Goal: Task Accomplishment & Management: Use online tool/utility

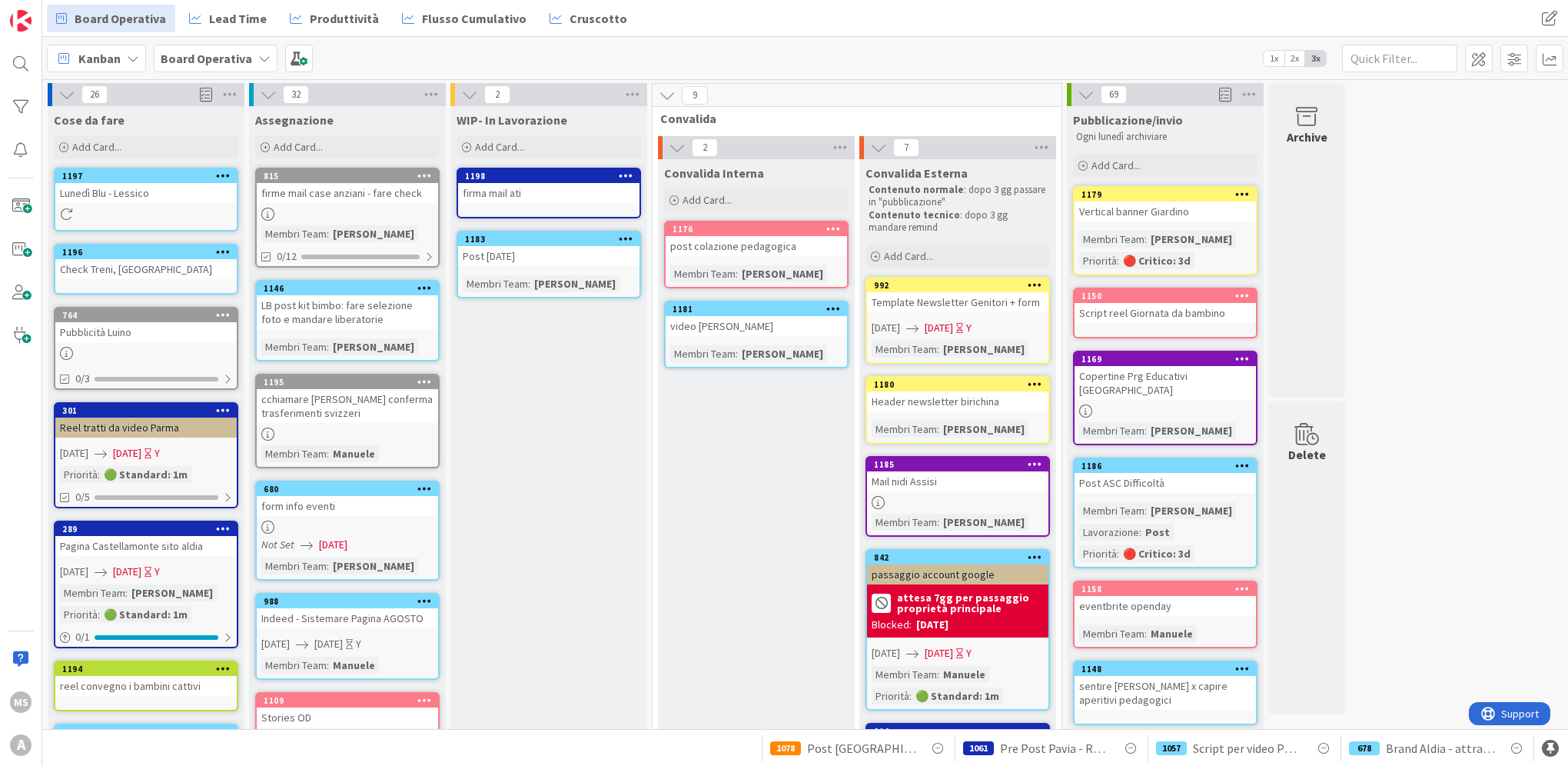
click at [268, 523] on icon at bounding box center [268, 528] width 13 height 13
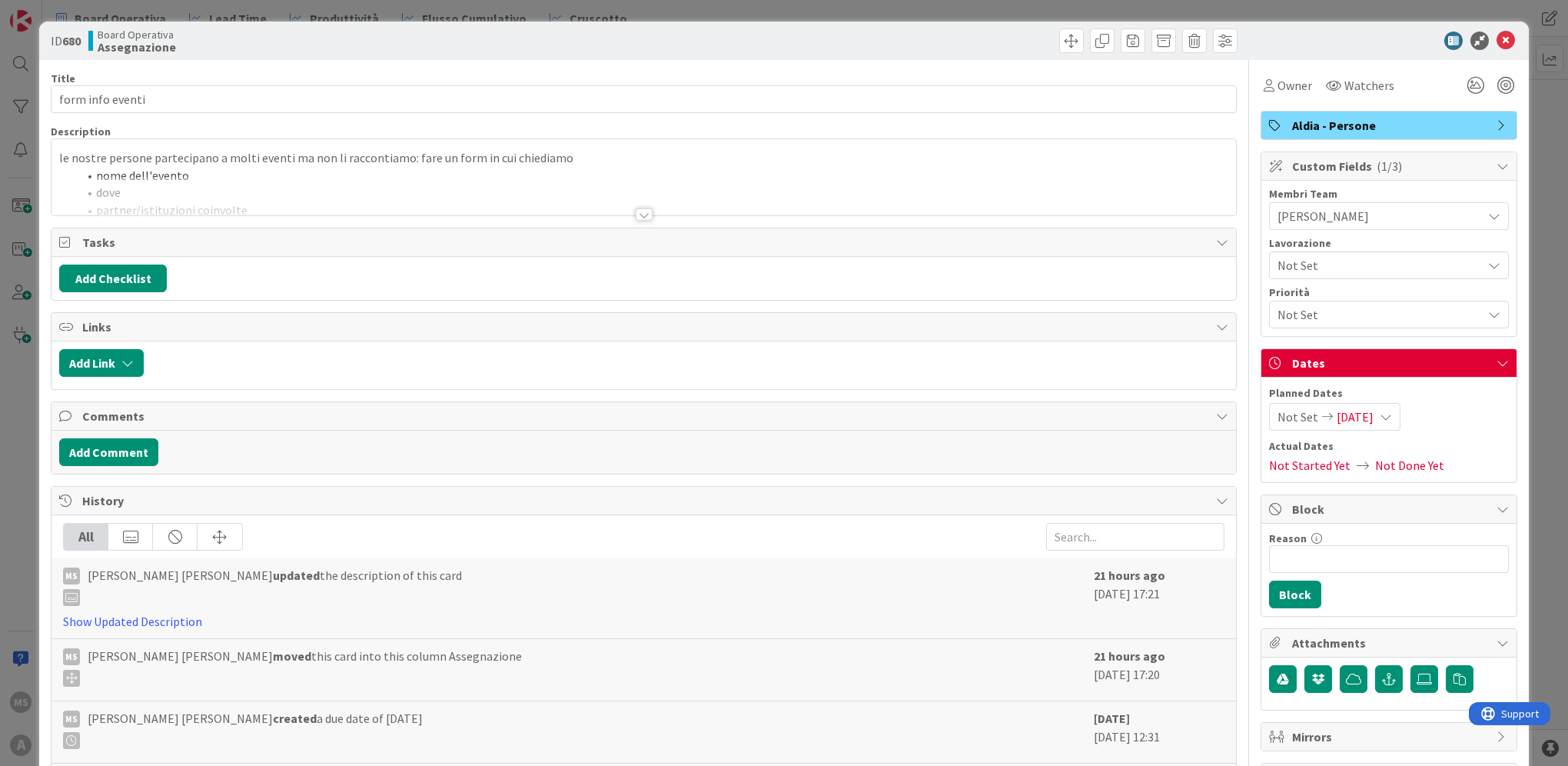
click at [648, 214] on div at bounding box center [644, 208] width 1187 height 17
click at [636, 211] on div at bounding box center [645, 214] width 17 height 12
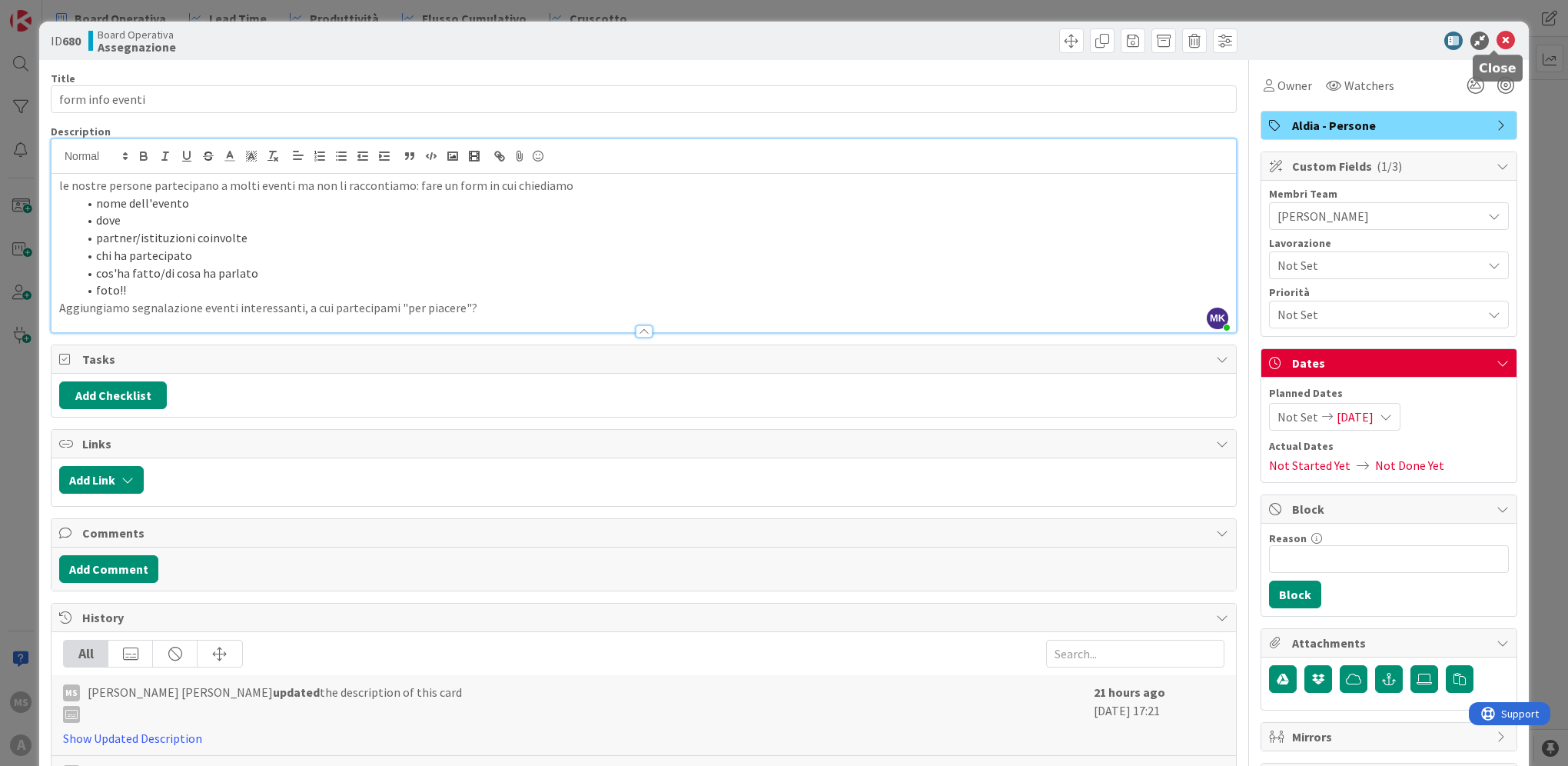
click at [1497, 44] on icon at bounding box center [1506, 41] width 18 height 18
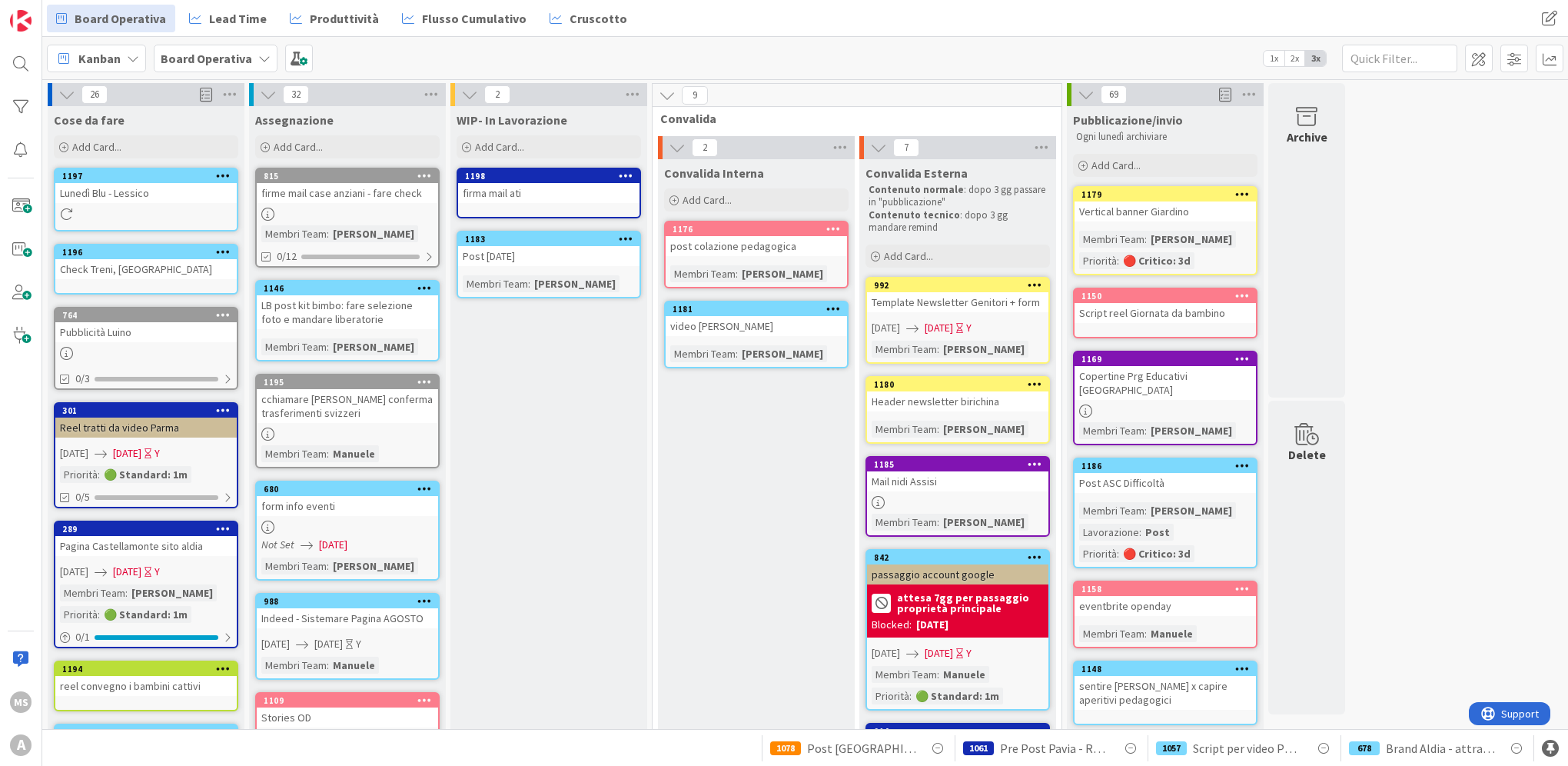
click at [205, 558] on div "289 Pagina Castellamonte sito aldia [DATE] [DATE] Y Membri Team : [PERSON_NAME]…" at bounding box center [146, 585] width 185 height 128
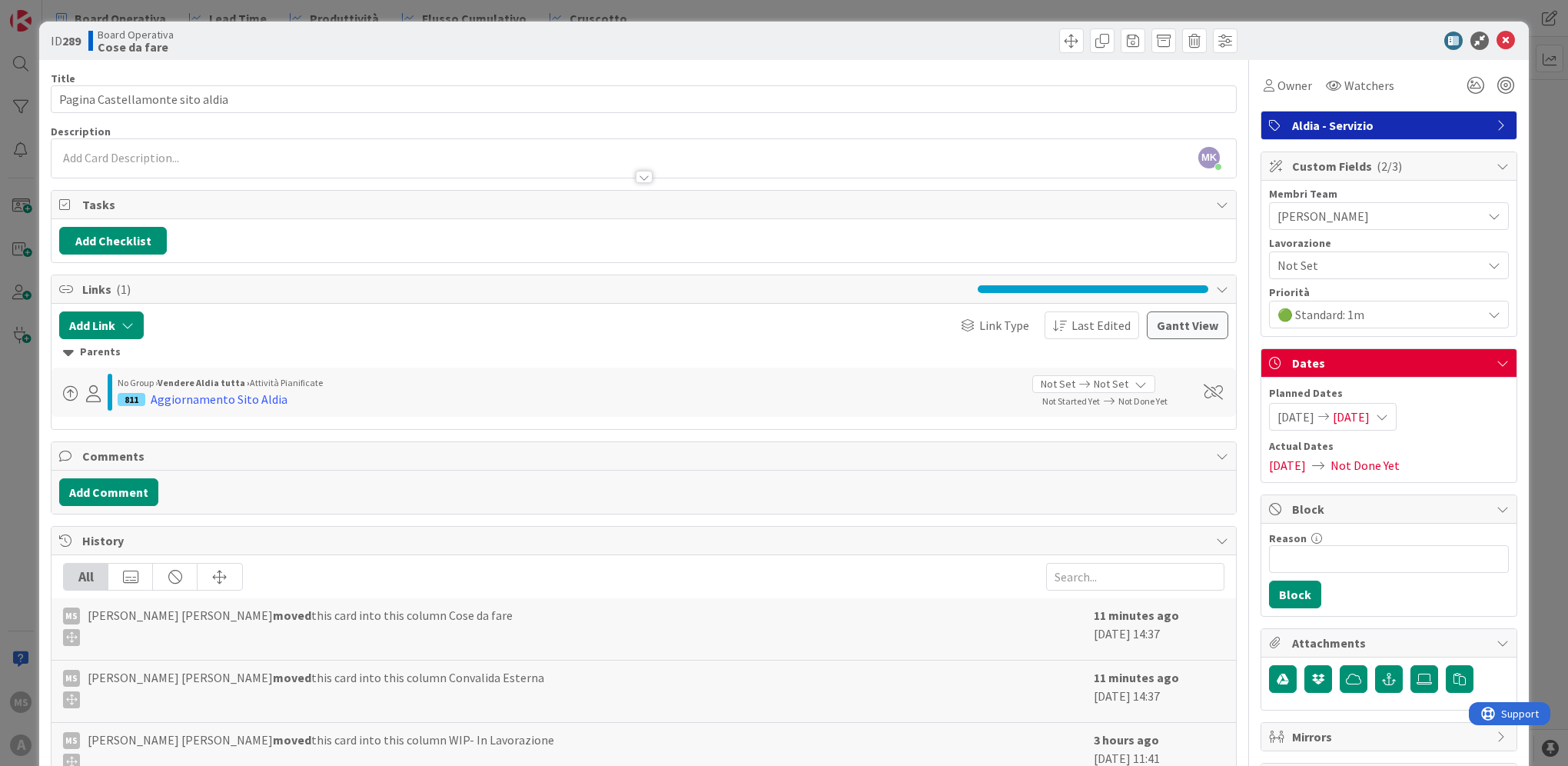
click at [1333, 415] on icon at bounding box center [1324, 417] width 18 height 11
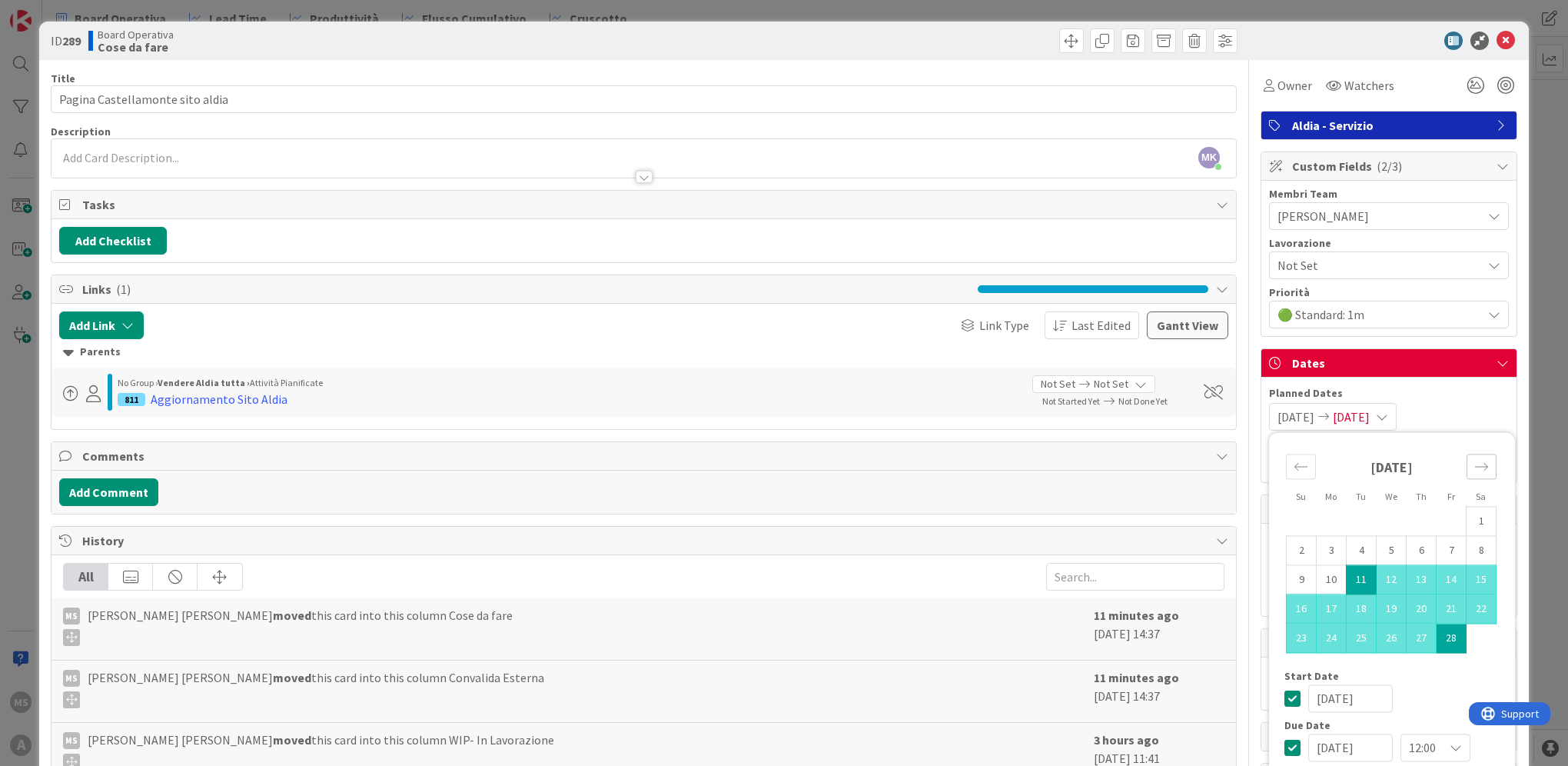
click at [1475, 468] on icon "Move forward to switch to the next month." at bounding box center [1482, 467] width 15 height 15
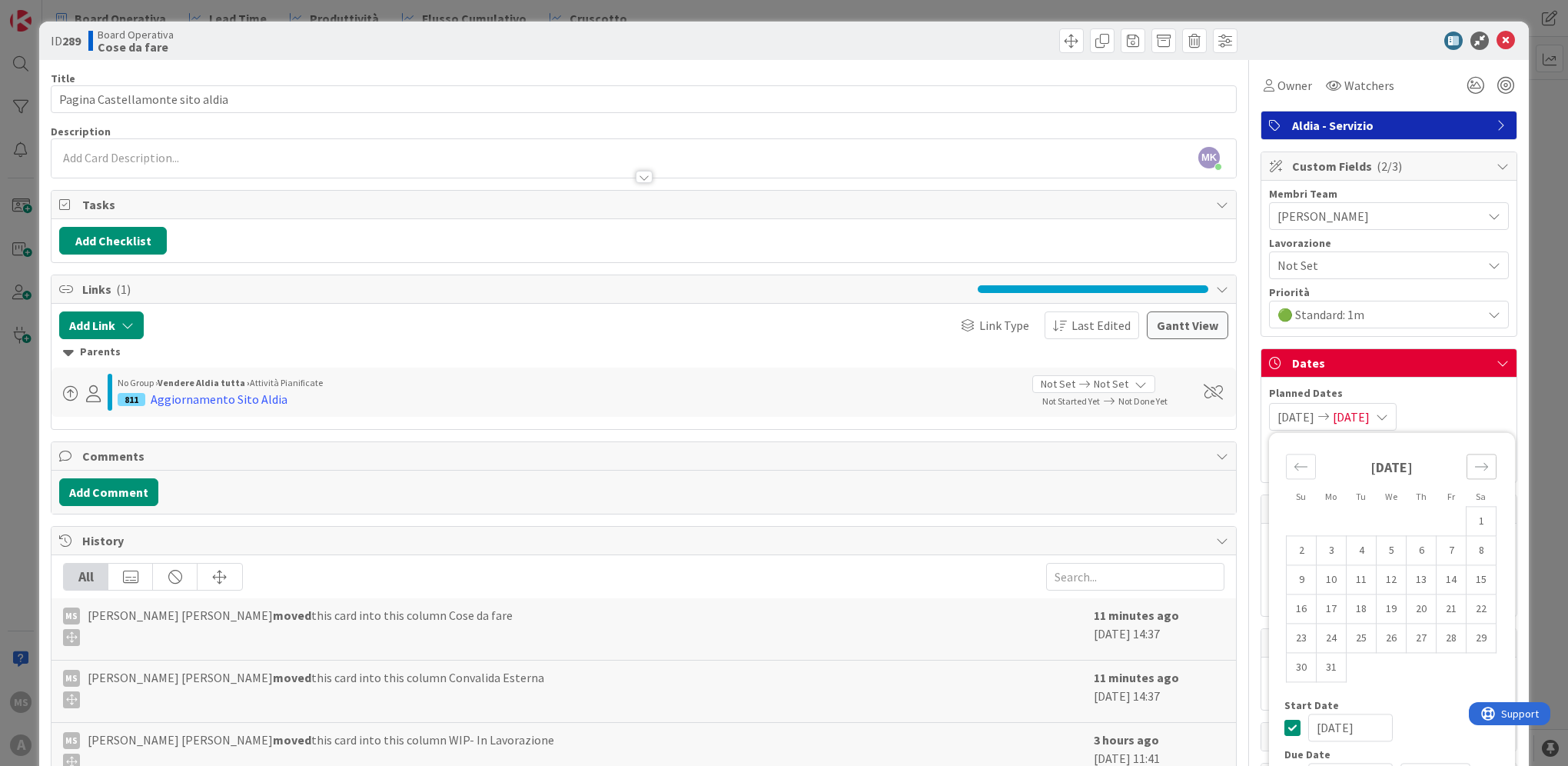
click at [1475, 468] on icon "Move forward to switch to the next month." at bounding box center [1482, 467] width 15 height 15
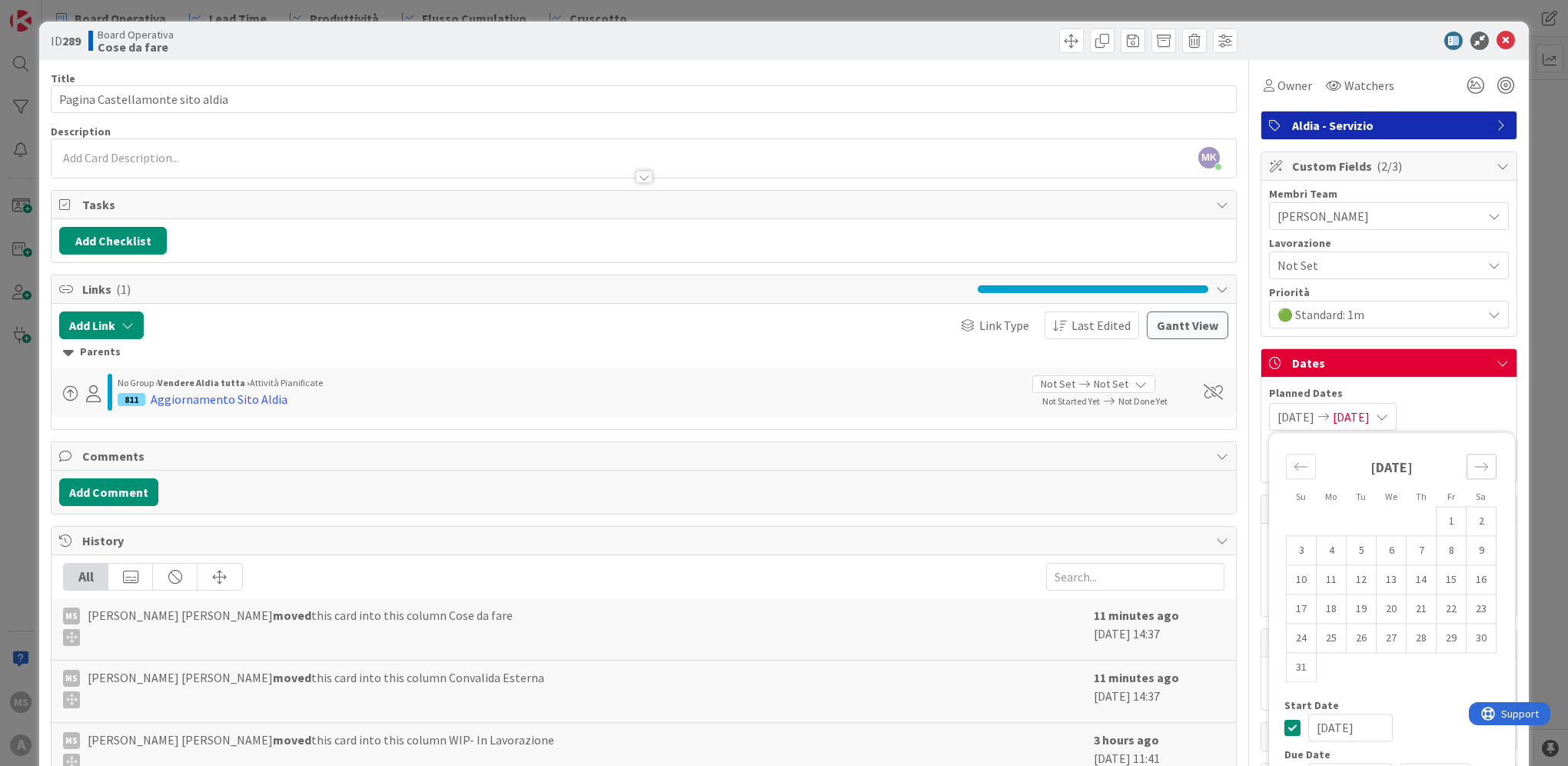
click at [1475, 468] on icon "Move forward to switch to the next month." at bounding box center [1482, 467] width 15 height 15
click at [1475, 459] on icon "Move forward to switch to the next month." at bounding box center [1482, 467] width 15 height 15
click at [1299, 669] on td "30" at bounding box center [1302, 668] width 30 height 30
type input "[DATE]"
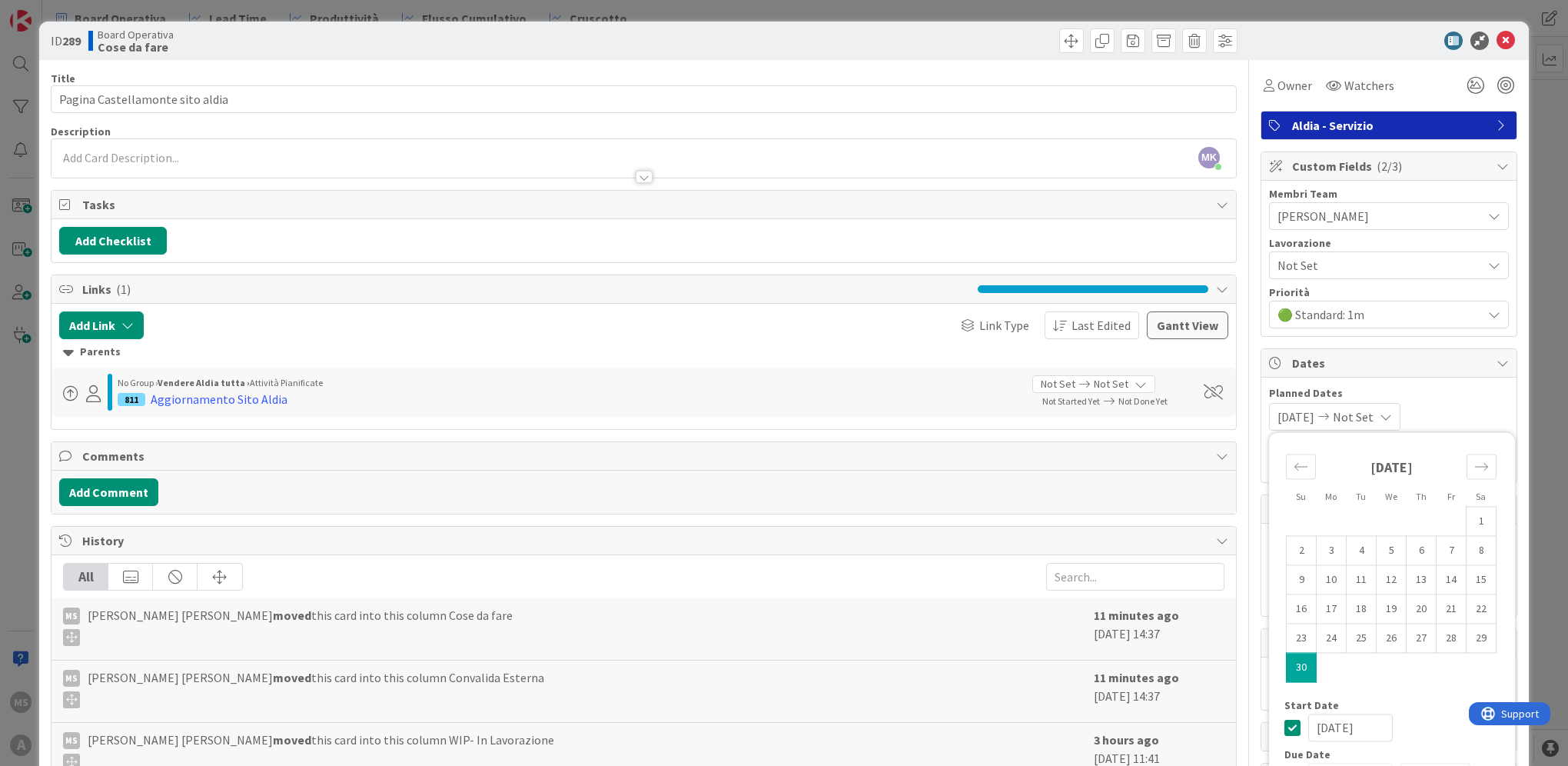
drag, startPoint x: 1410, startPoint y: 390, endPoint x: 1419, endPoint y: 390, distance: 9.0
click at [1412, 390] on span "Planned Dates" at bounding box center [1390, 393] width 240 height 16
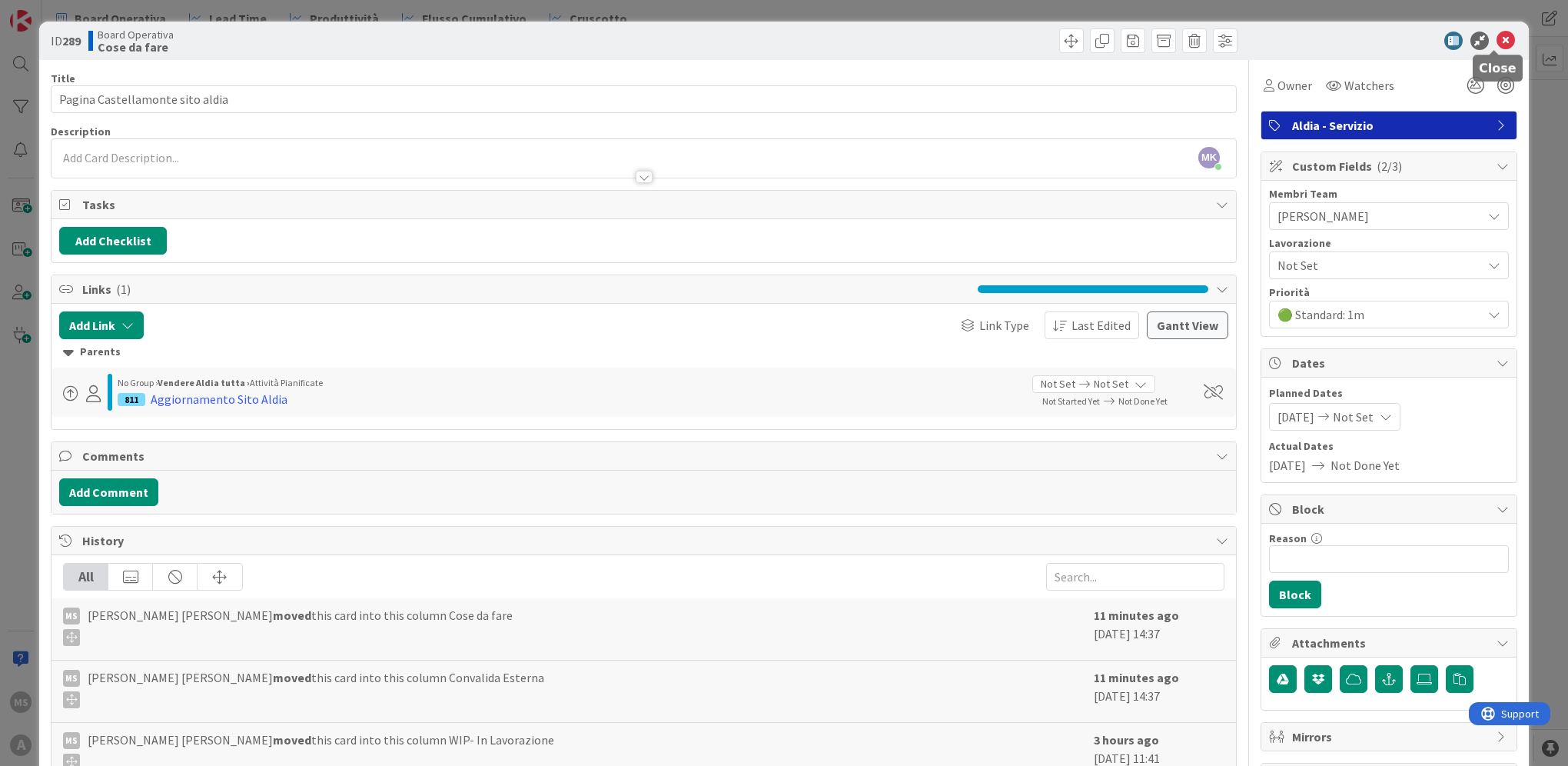
click at [1497, 40] on icon at bounding box center [1506, 41] width 18 height 18
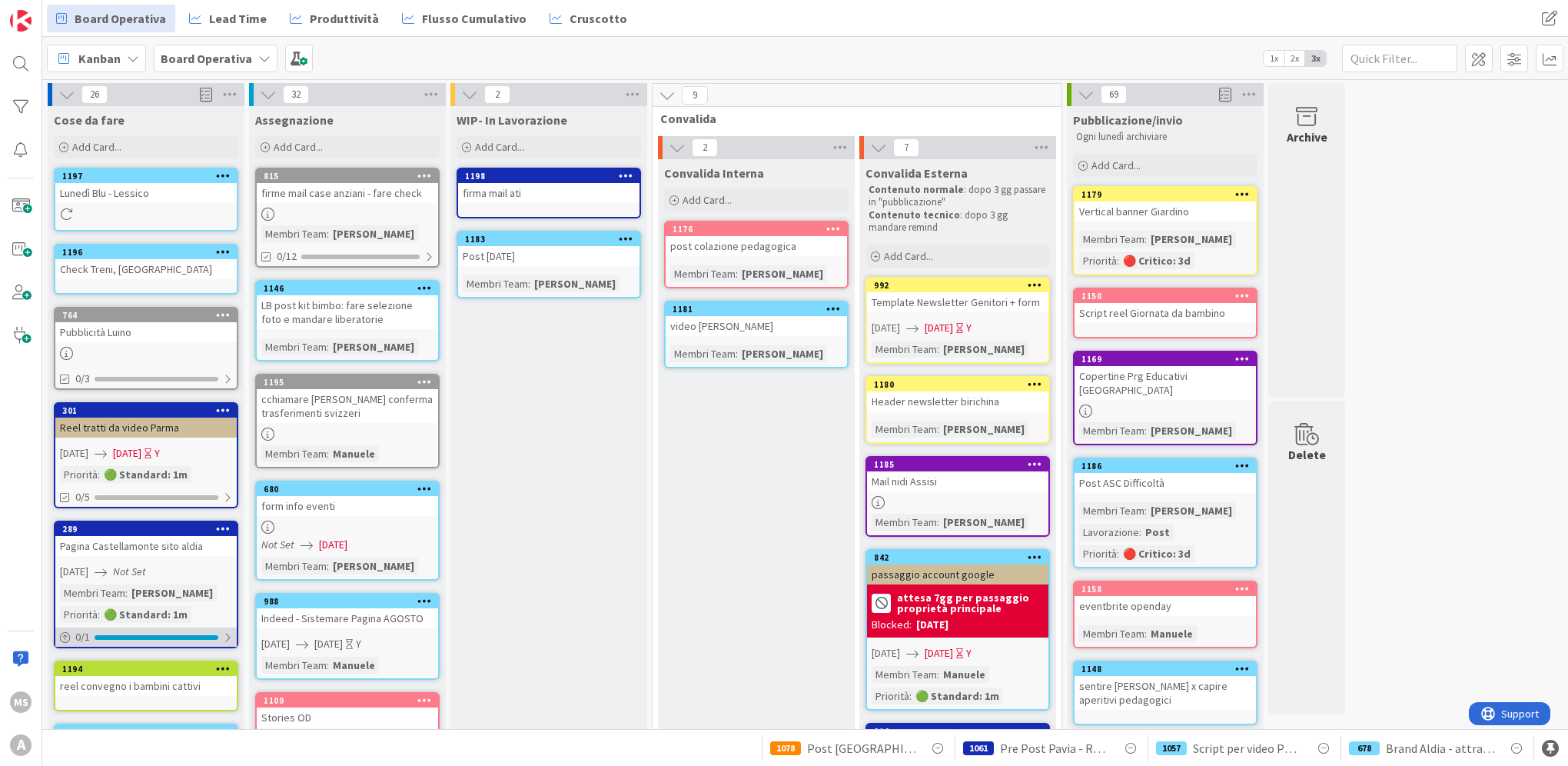
click at [121, 636] on div at bounding box center [156, 638] width 124 height 5
click at [120, 636] on div at bounding box center [156, 638] width 124 height 5
click at [93, 178] on div "1197" at bounding box center [149, 176] width 175 height 11
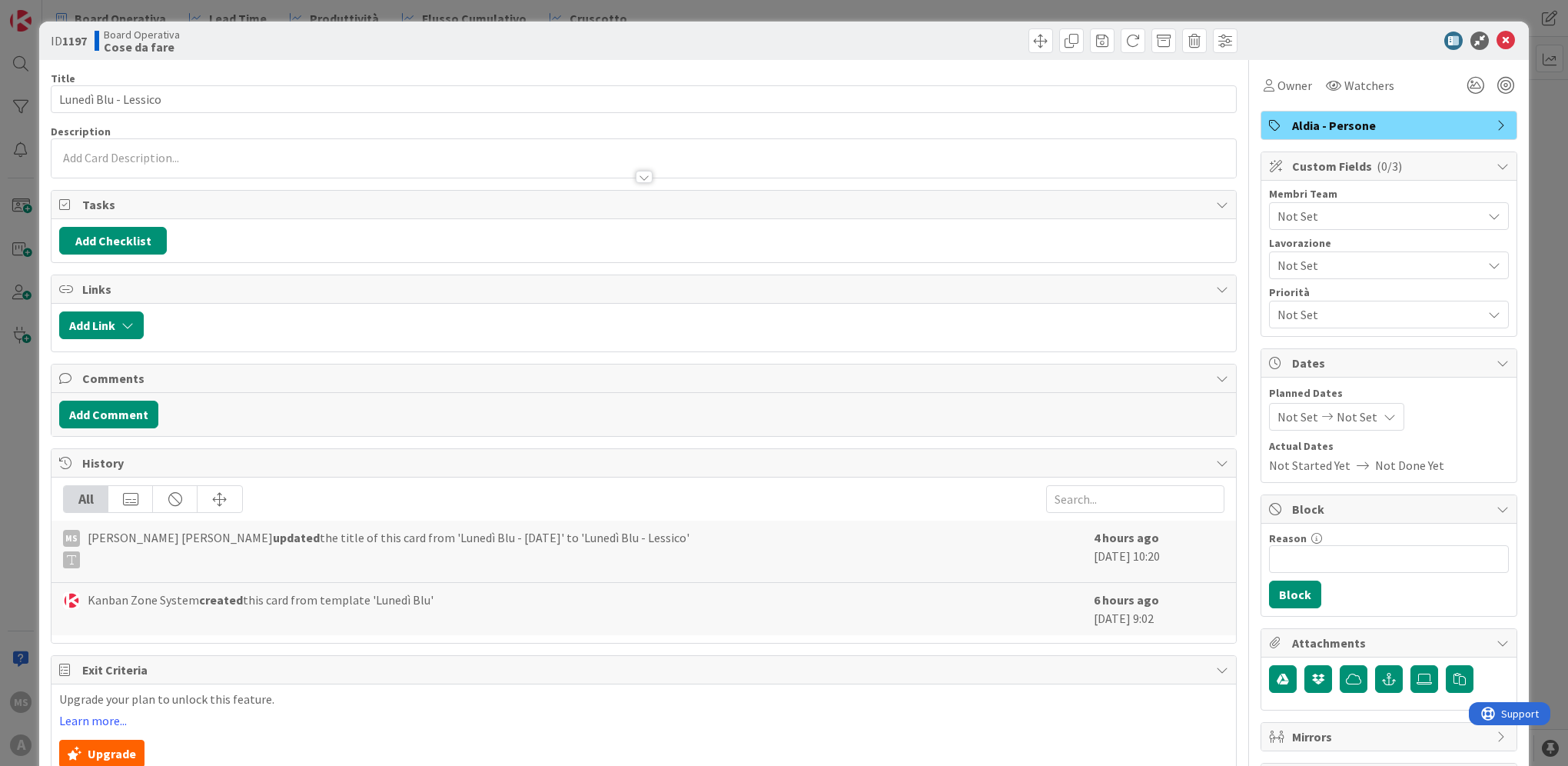
click at [1344, 214] on span "Not Set" at bounding box center [1380, 216] width 204 height 18
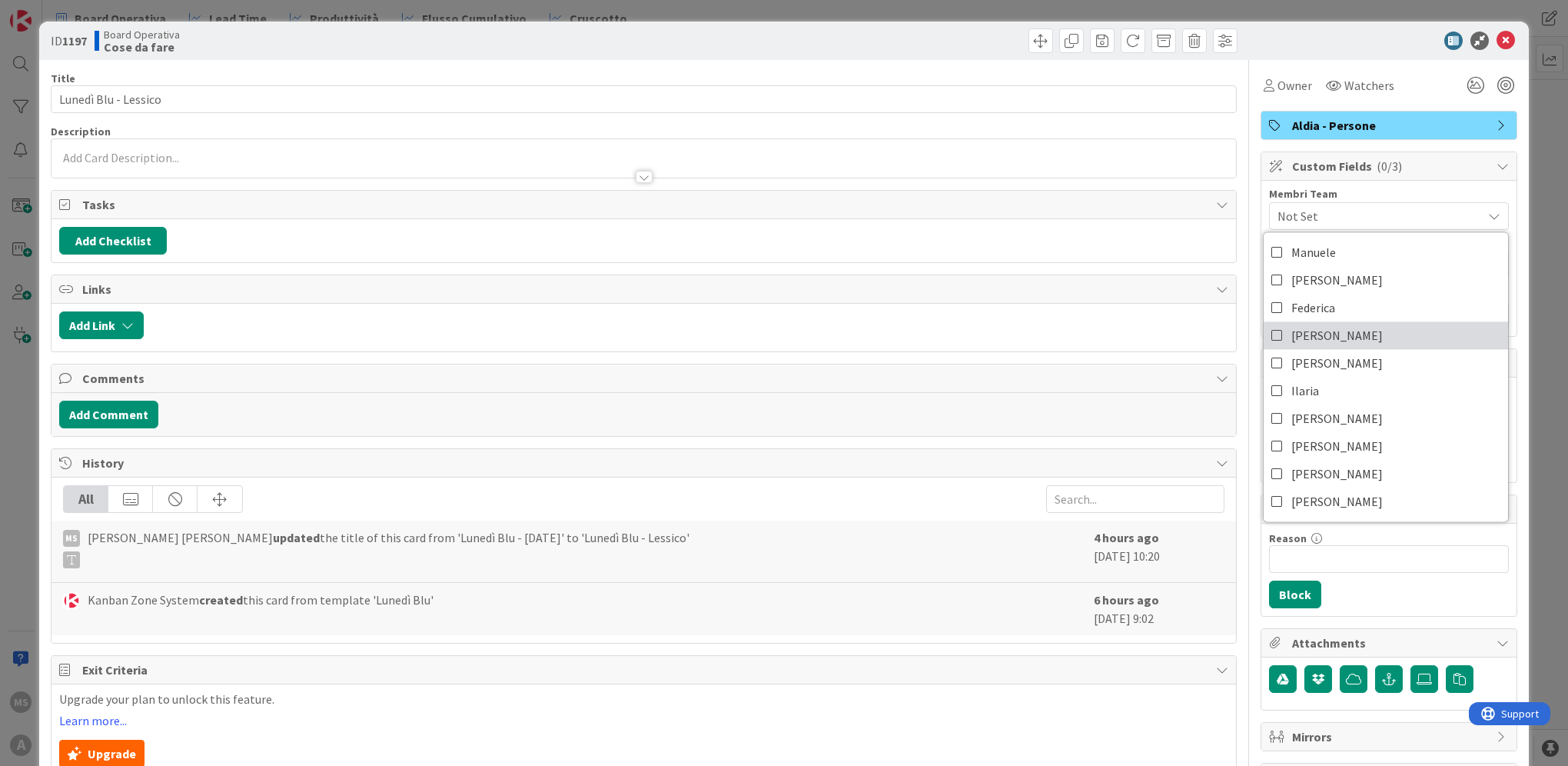
click at [1344, 347] on link "[PERSON_NAME]" at bounding box center [1386, 335] width 245 height 28
click at [1351, 181] on div "Membri Team [PERSON_NAME] [PERSON_NAME] Federica [PERSON_NAME] [PERSON_NAME] [P…" at bounding box center [1389, 259] width 255 height 155
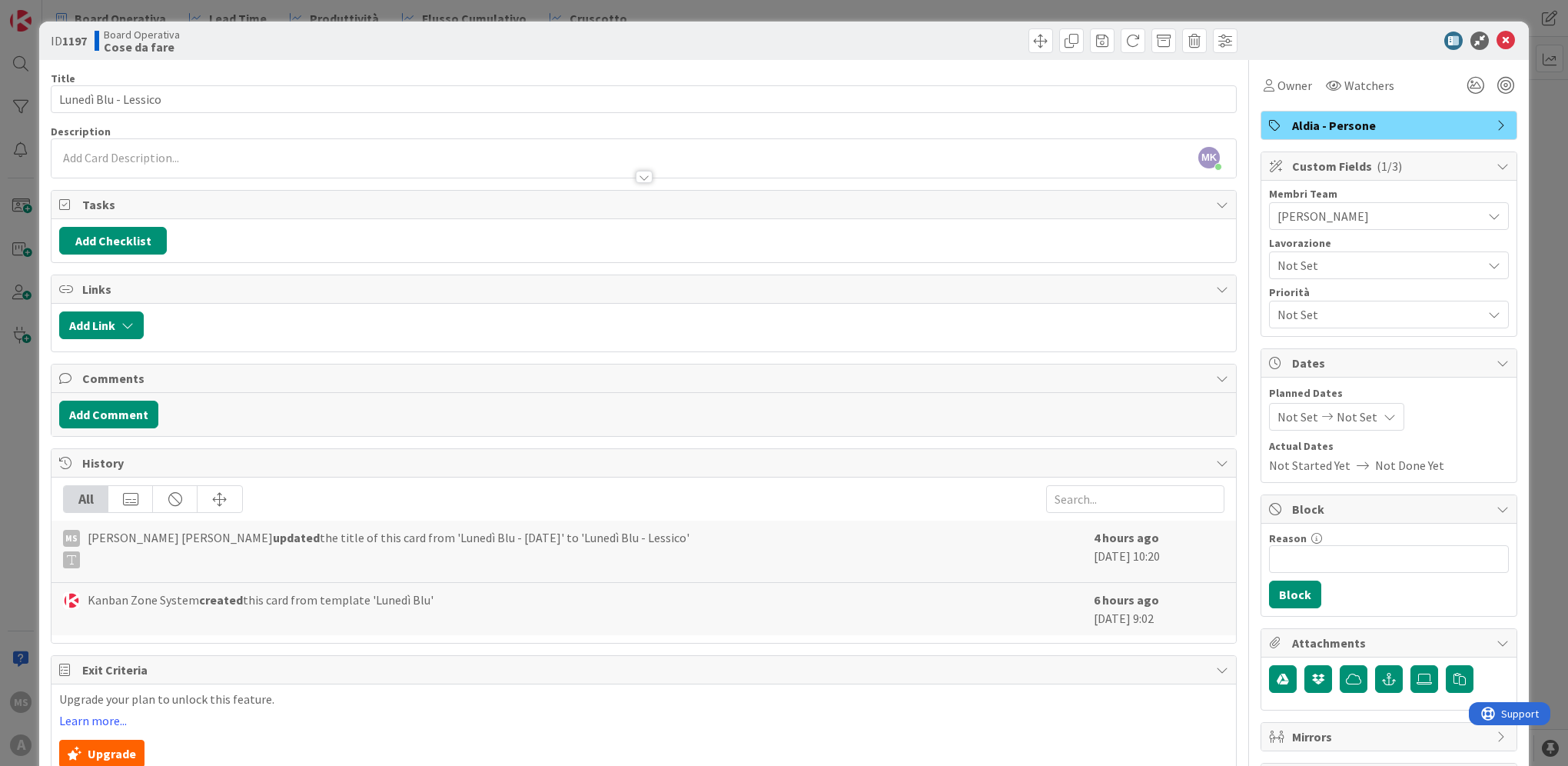
click at [1340, 256] on span "Not Set" at bounding box center [1376, 265] width 197 height 21
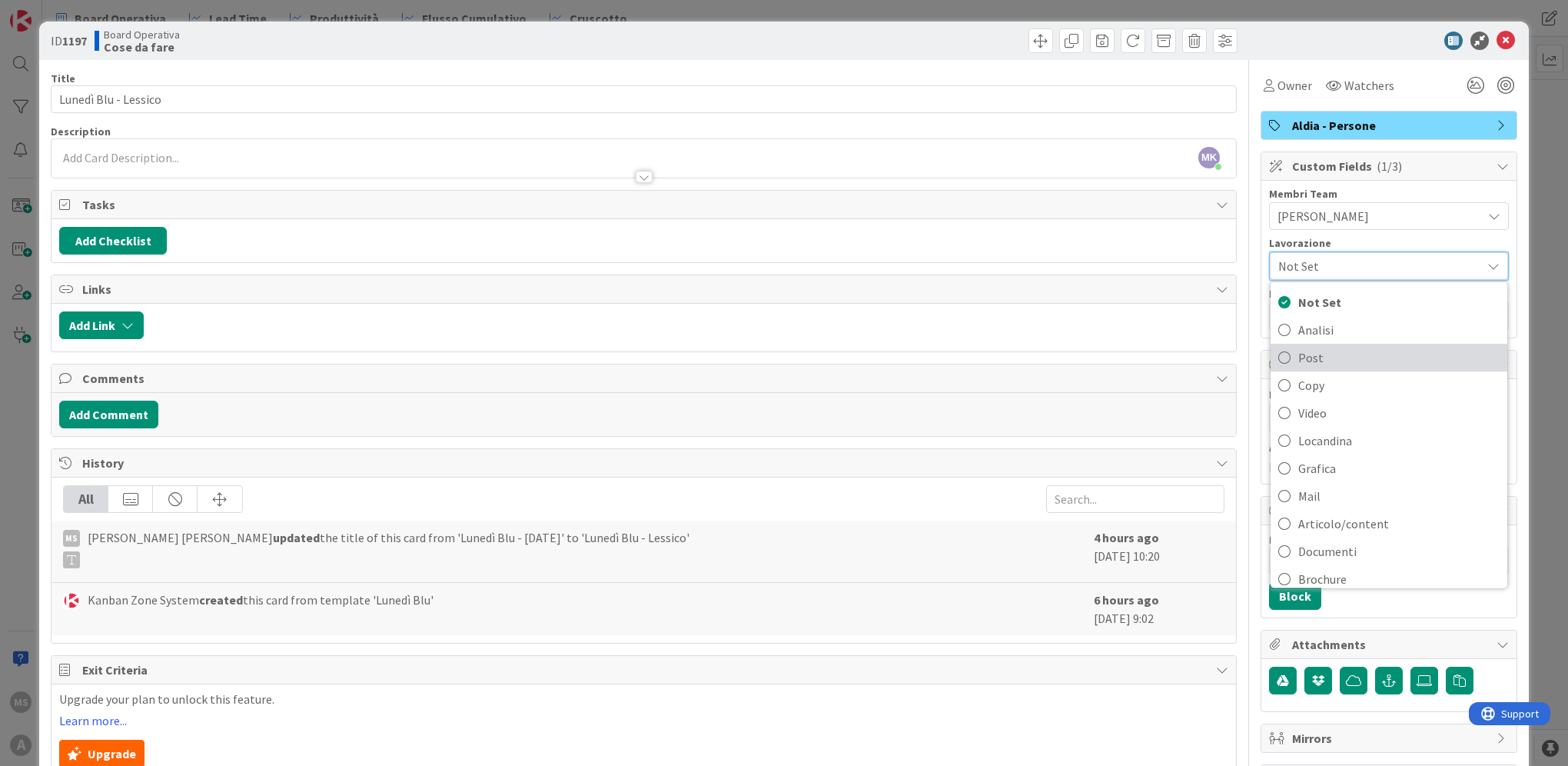
click at [1340, 351] on span "Post" at bounding box center [1399, 358] width 201 height 23
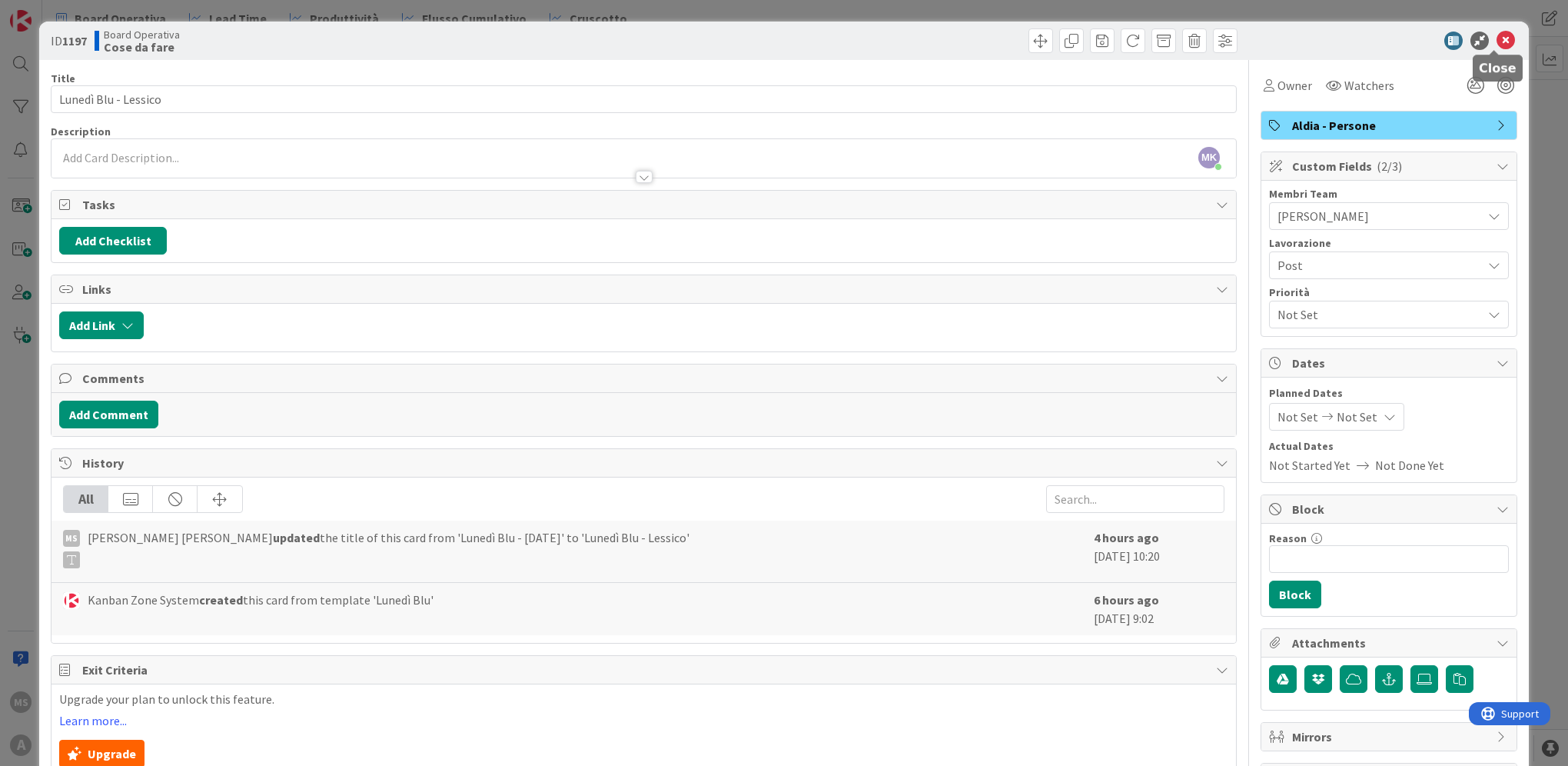
click at [1497, 34] on icon at bounding box center [1506, 41] width 18 height 18
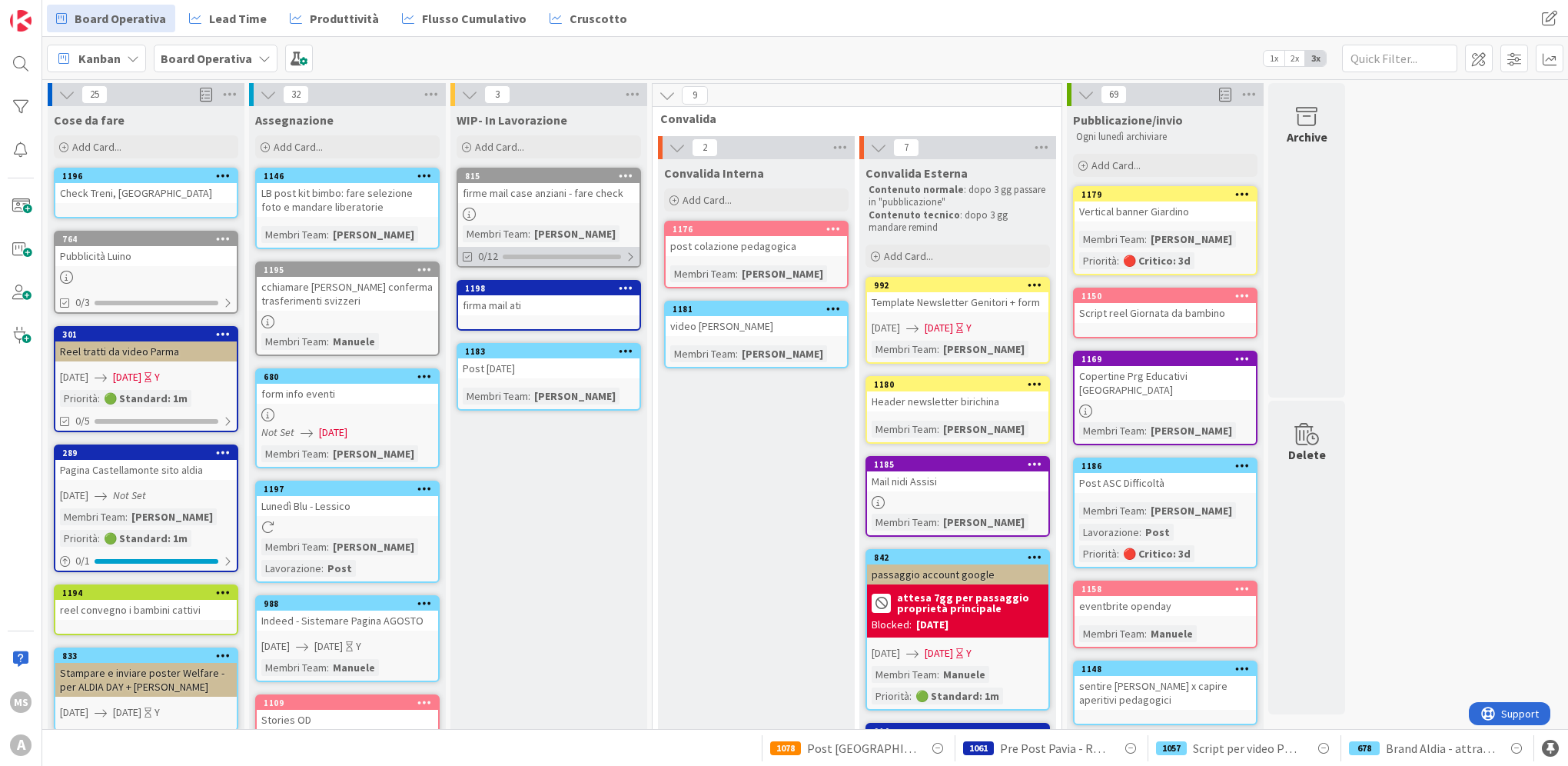
click at [603, 262] on div "0/12" at bounding box center [549, 256] width 181 height 19
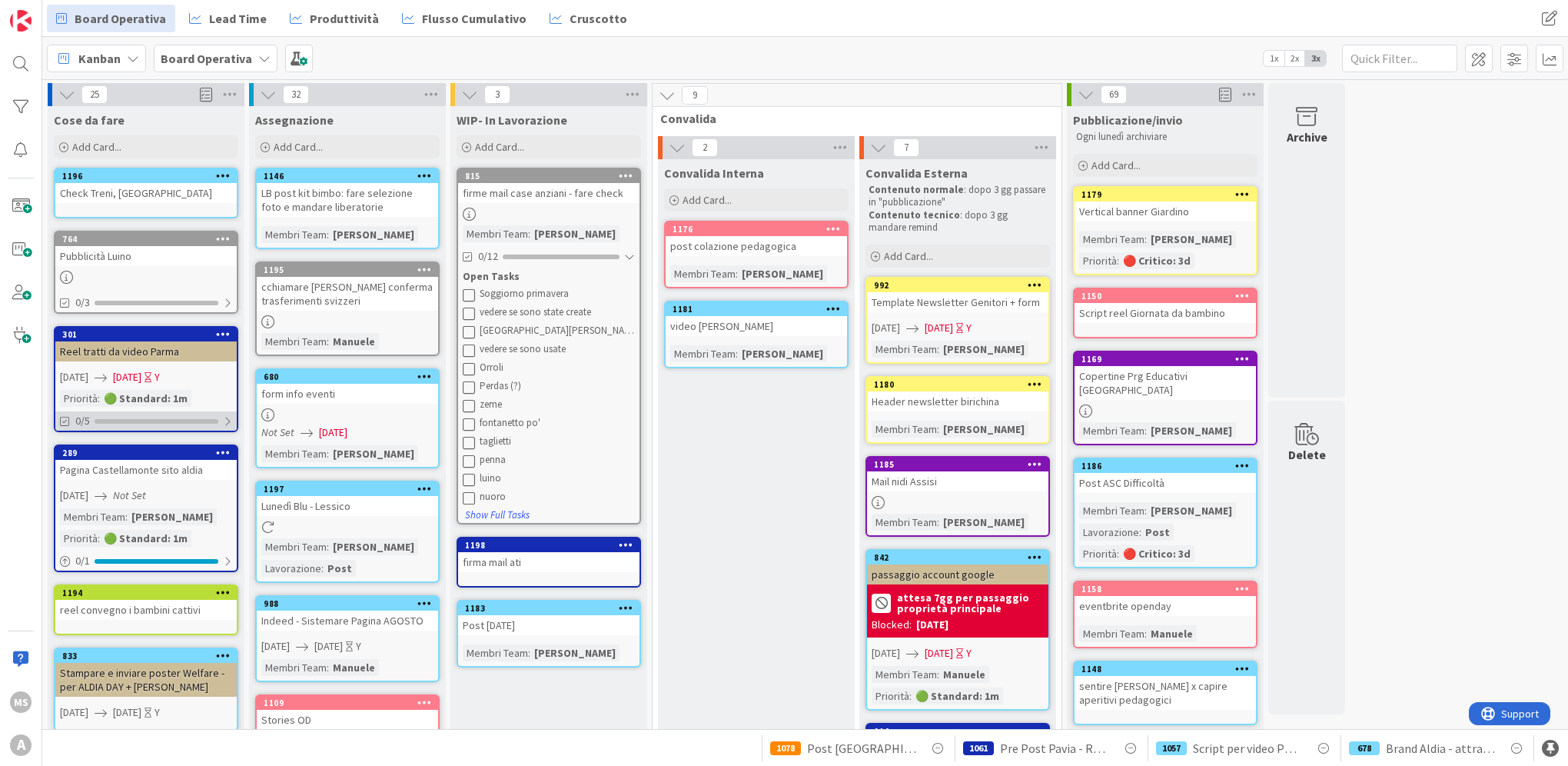
click at [182, 419] on div at bounding box center [156, 421] width 124 height 5
